Goal: Transaction & Acquisition: Purchase product/service

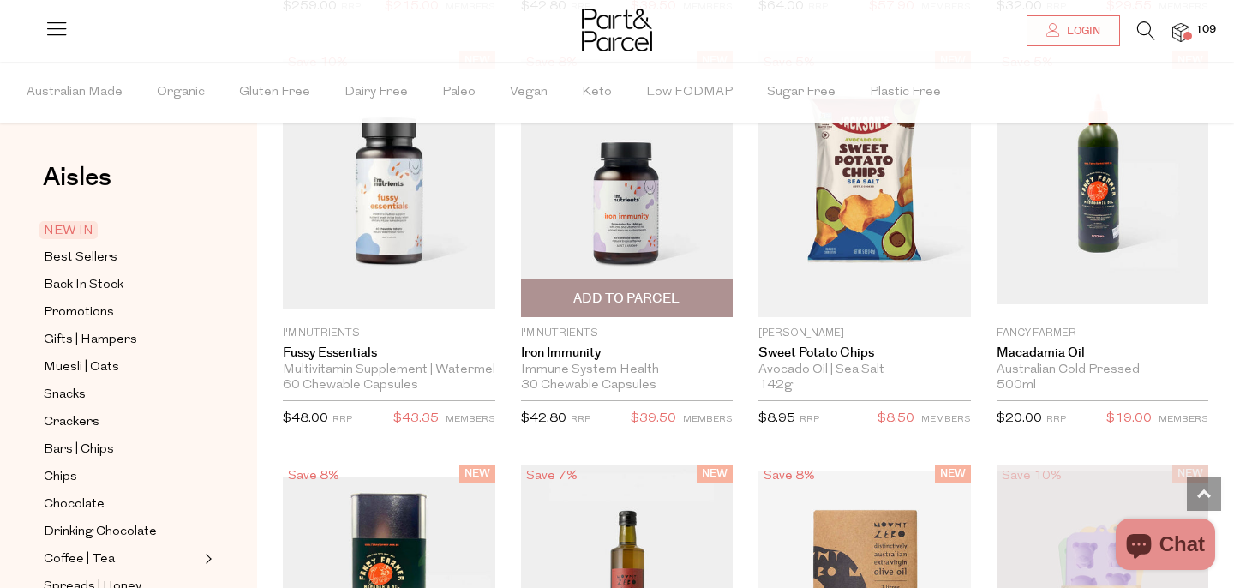
scroll to position [2599, 0]
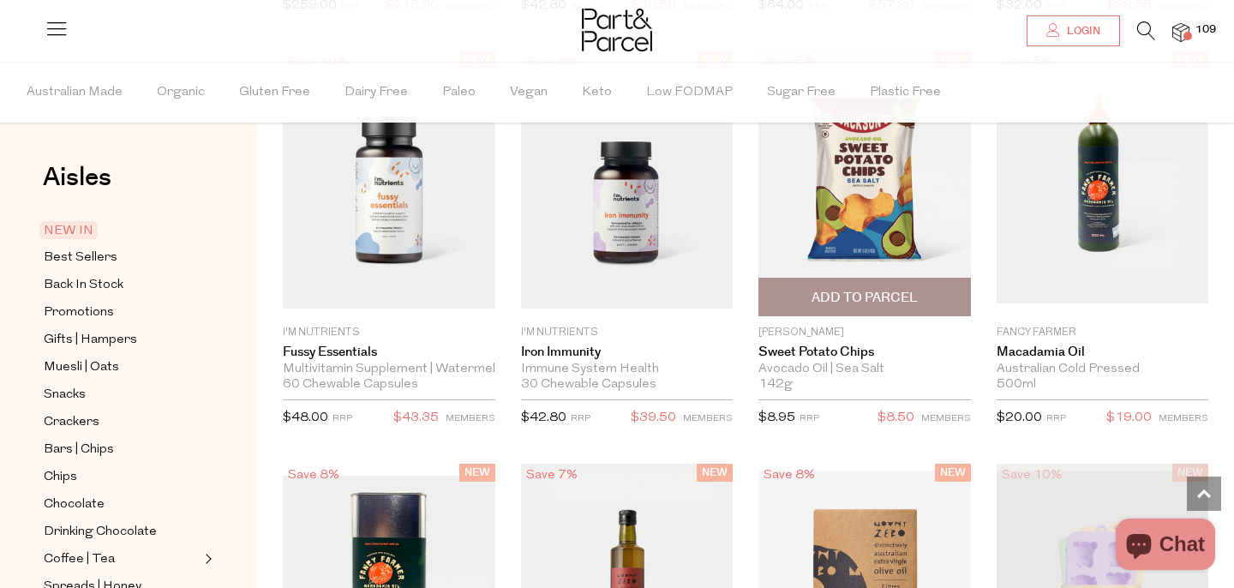
click at [865, 297] on span "Add To Parcel" at bounding box center [865, 298] width 106 height 18
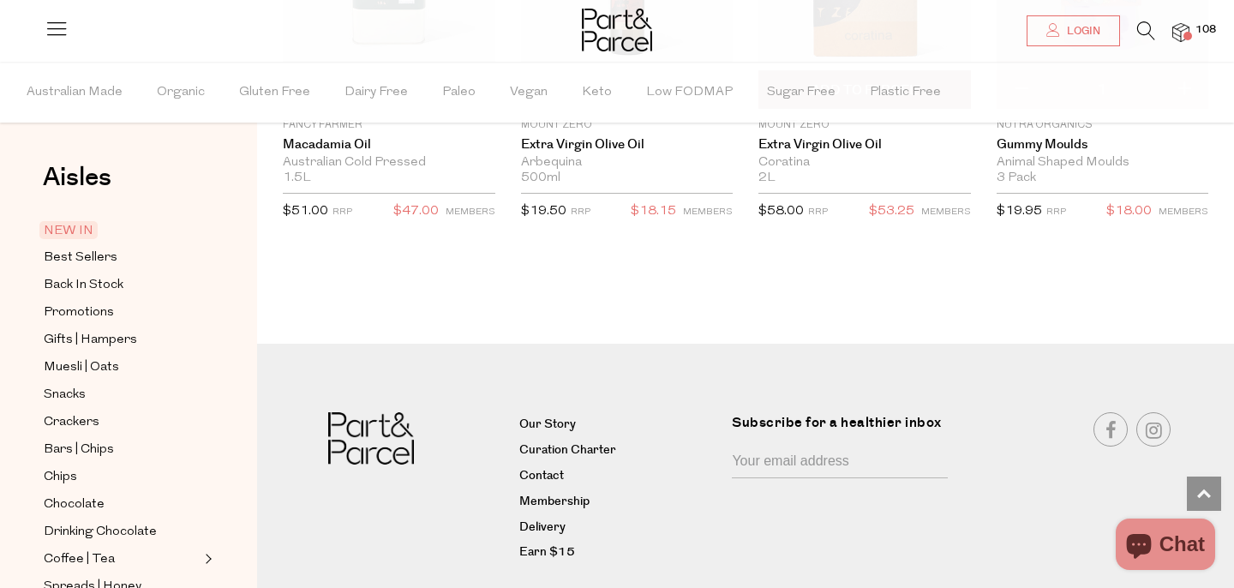
scroll to position [3217, 0]
click at [67, 260] on span "Best Sellers" at bounding box center [81, 258] width 74 height 21
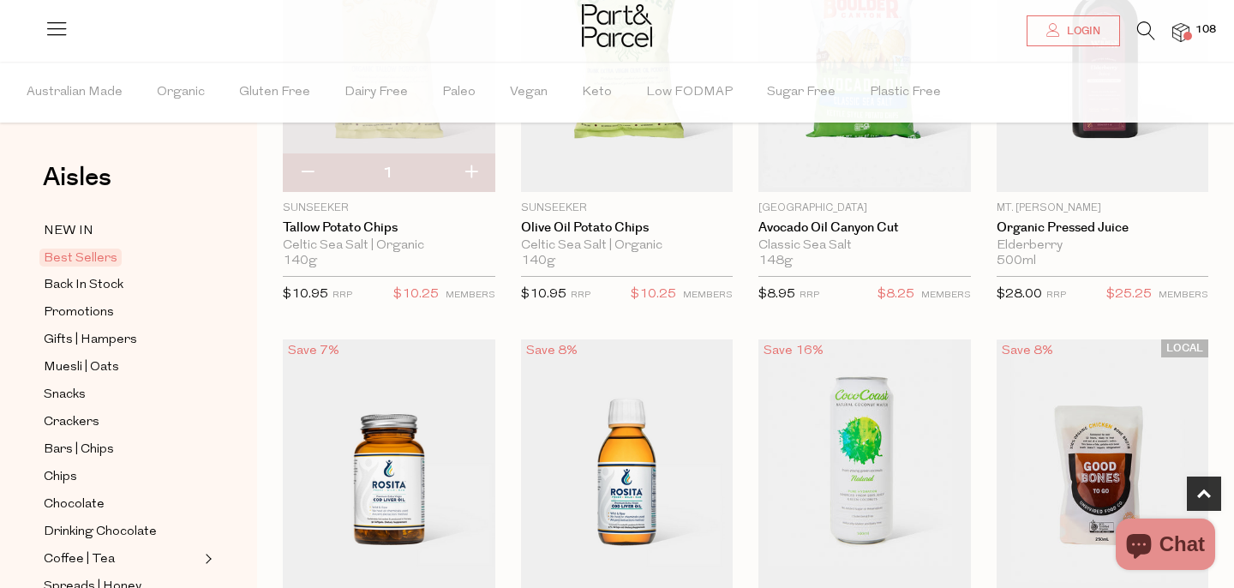
scroll to position [695, 0]
click at [468, 166] on button "button" at bounding box center [471, 172] width 49 height 38
type input "2"
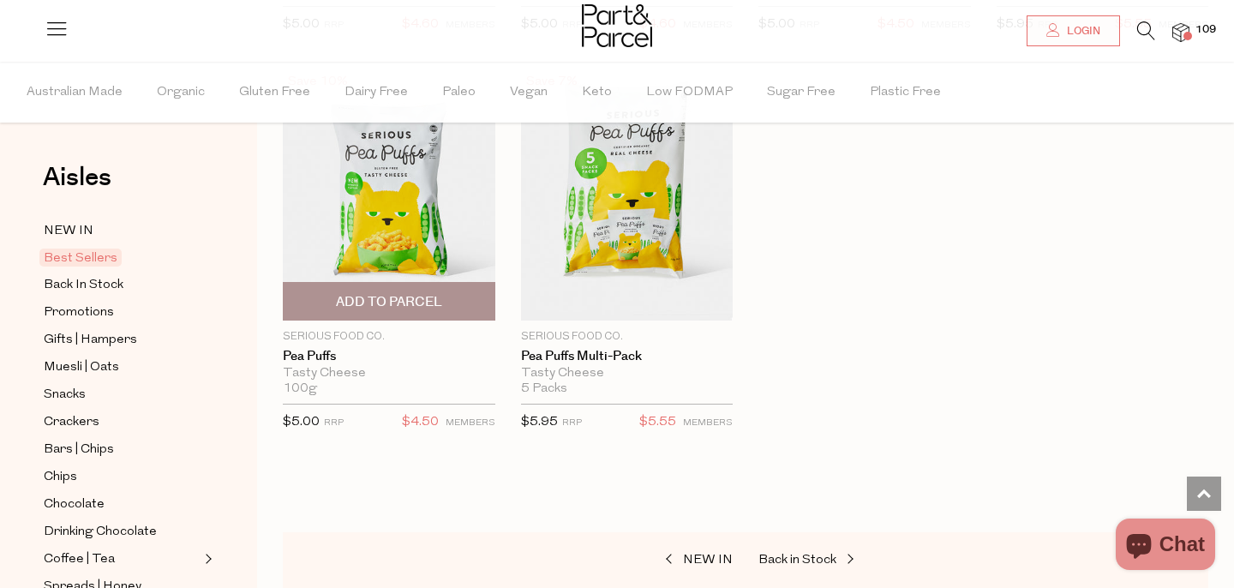
scroll to position [4151, 0]
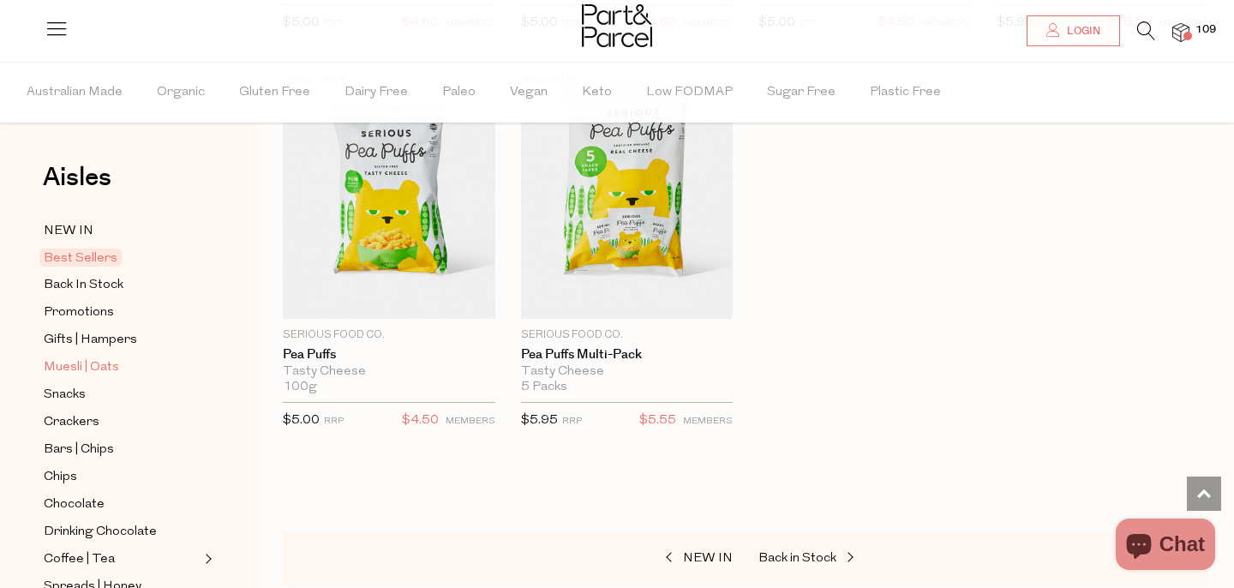
click at [84, 362] on span "Muesli | Oats" at bounding box center [81, 367] width 75 height 21
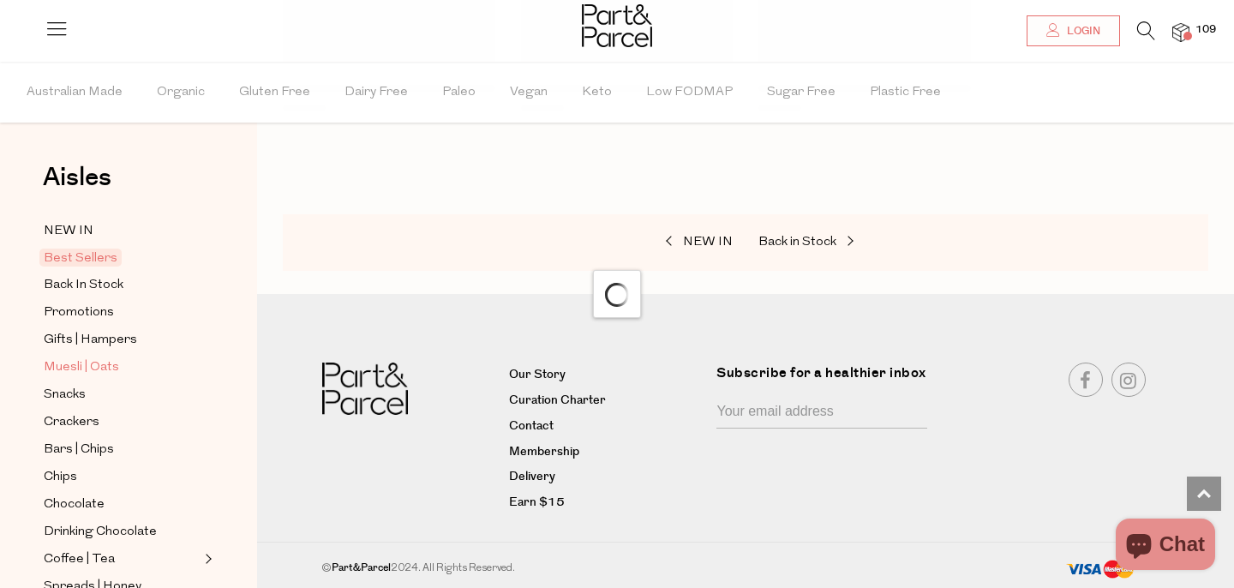
click at [84, 368] on span "Muesli | Oats" at bounding box center [81, 367] width 75 height 21
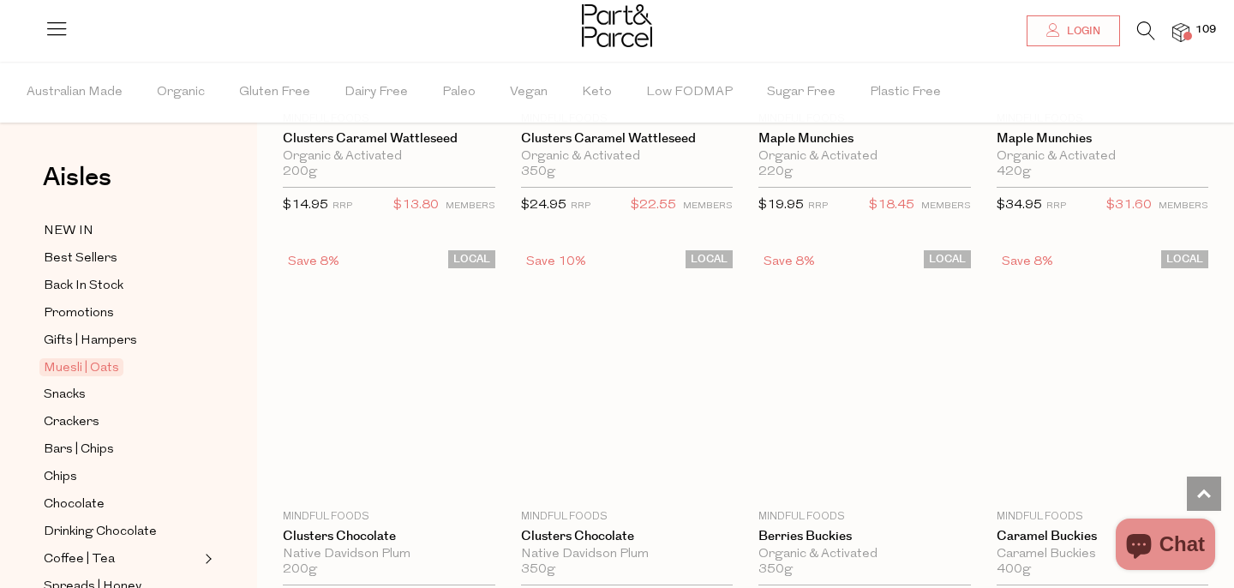
scroll to position [262, 0]
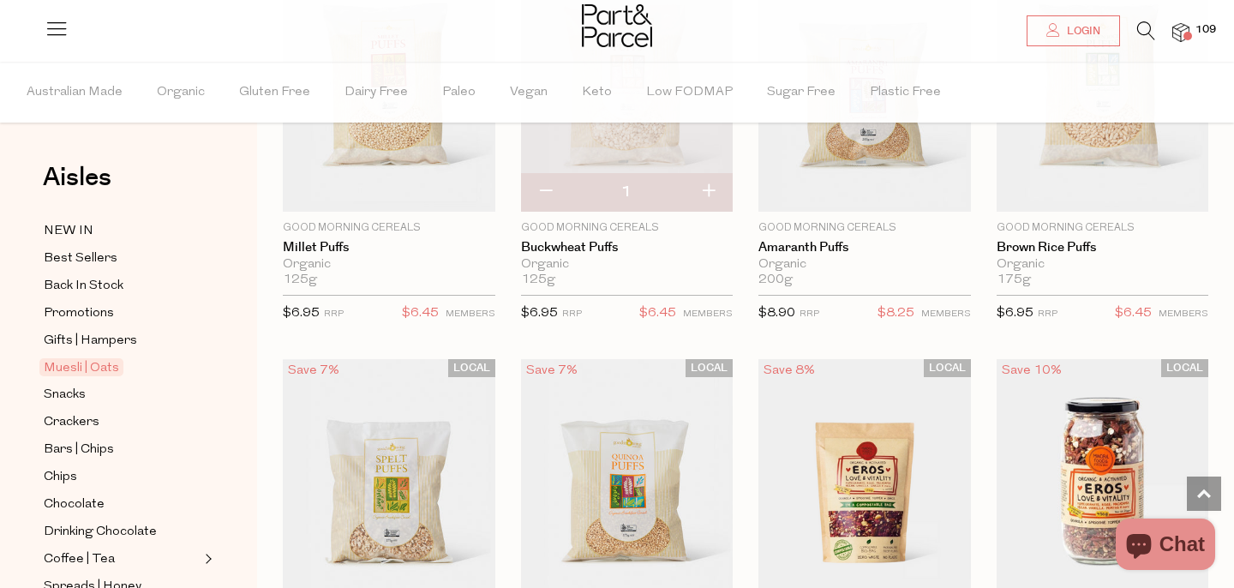
type input "2"
